Goal: Navigation & Orientation: Find specific page/section

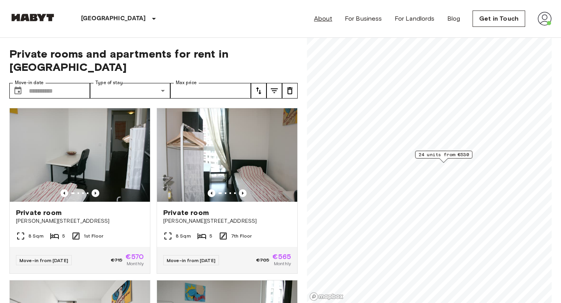
click at [327, 17] on link "About" at bounding box center [323, 18] width 18 height 9
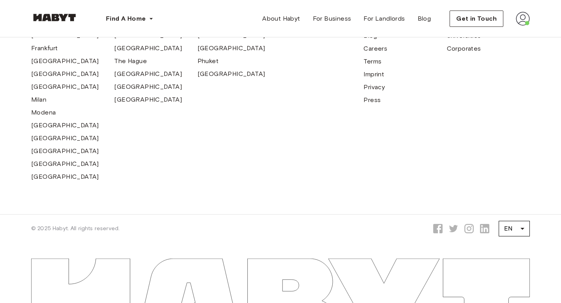
scroll to position [219, 0]
